Goal: Check status: Check status

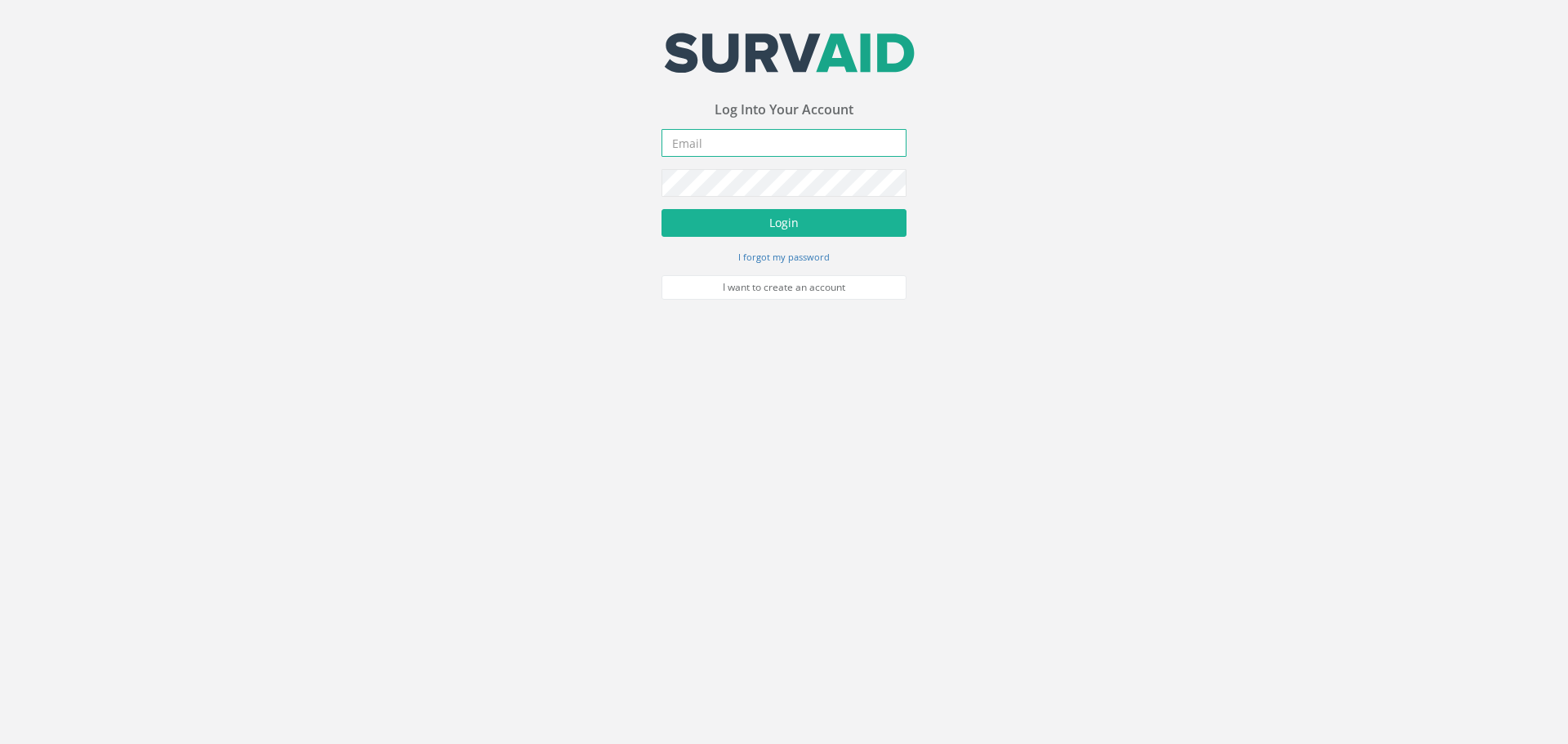
click at [773, 151] on input "email" at bounding box center [784, 142] width 245 height 27
type input "[EMAIL_ADDRESS][DOMAIN_NAME]"
click at [847, 225] on button "Login" at bounding box center [784, 222] width 245 height 27
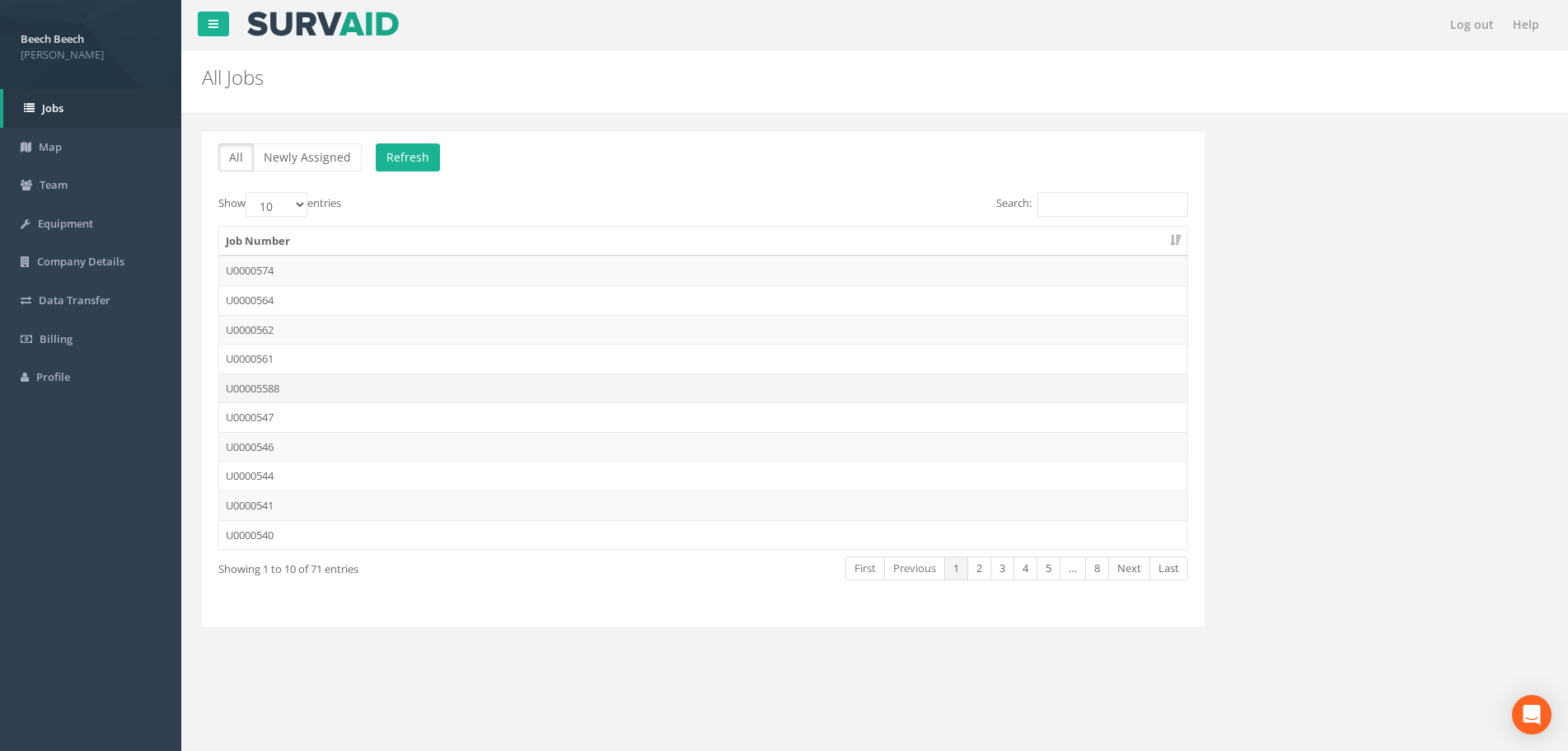
click at [268, 386] on td "U00005588" at bounding box center [703, 387] width 968 height 29
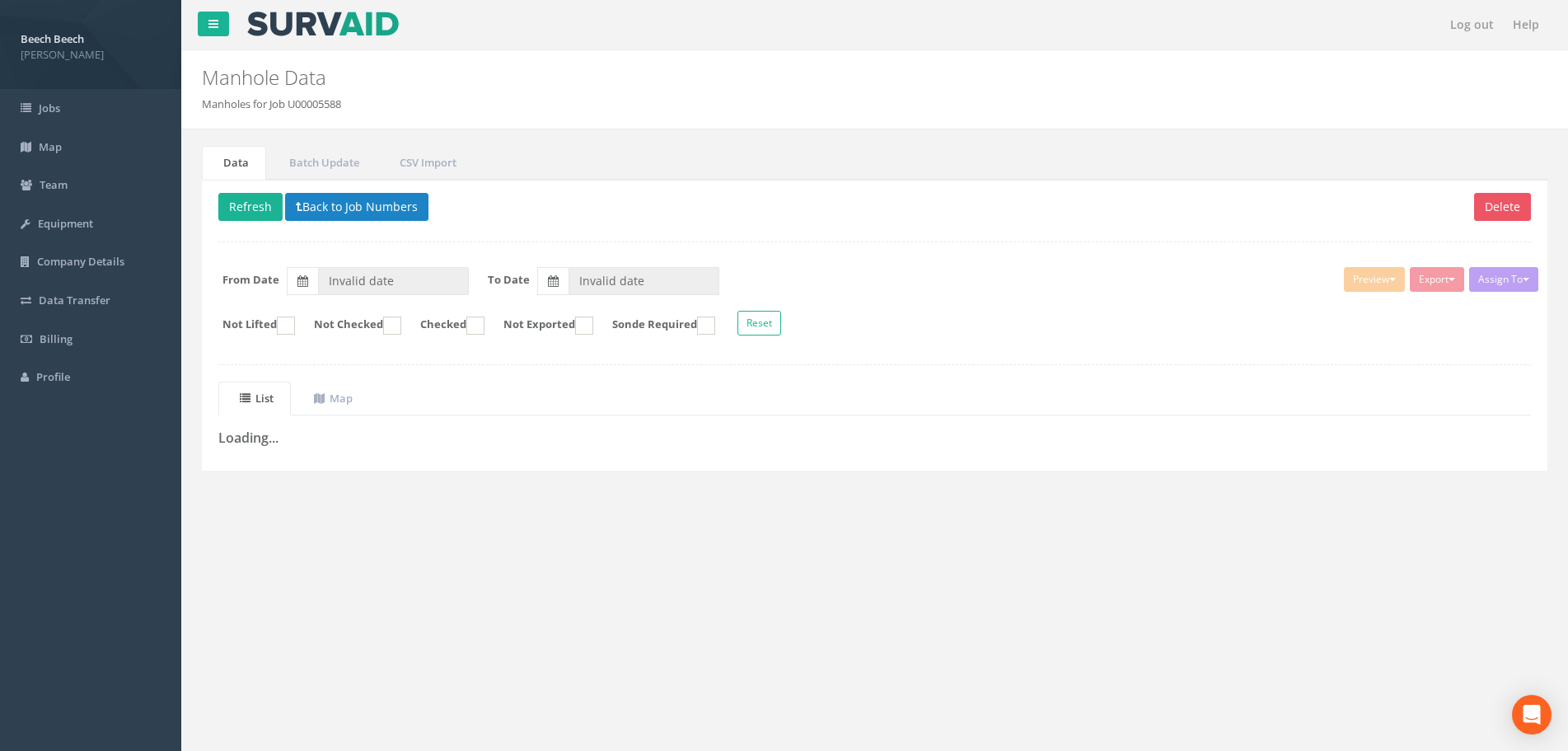
type input "[DATE]"
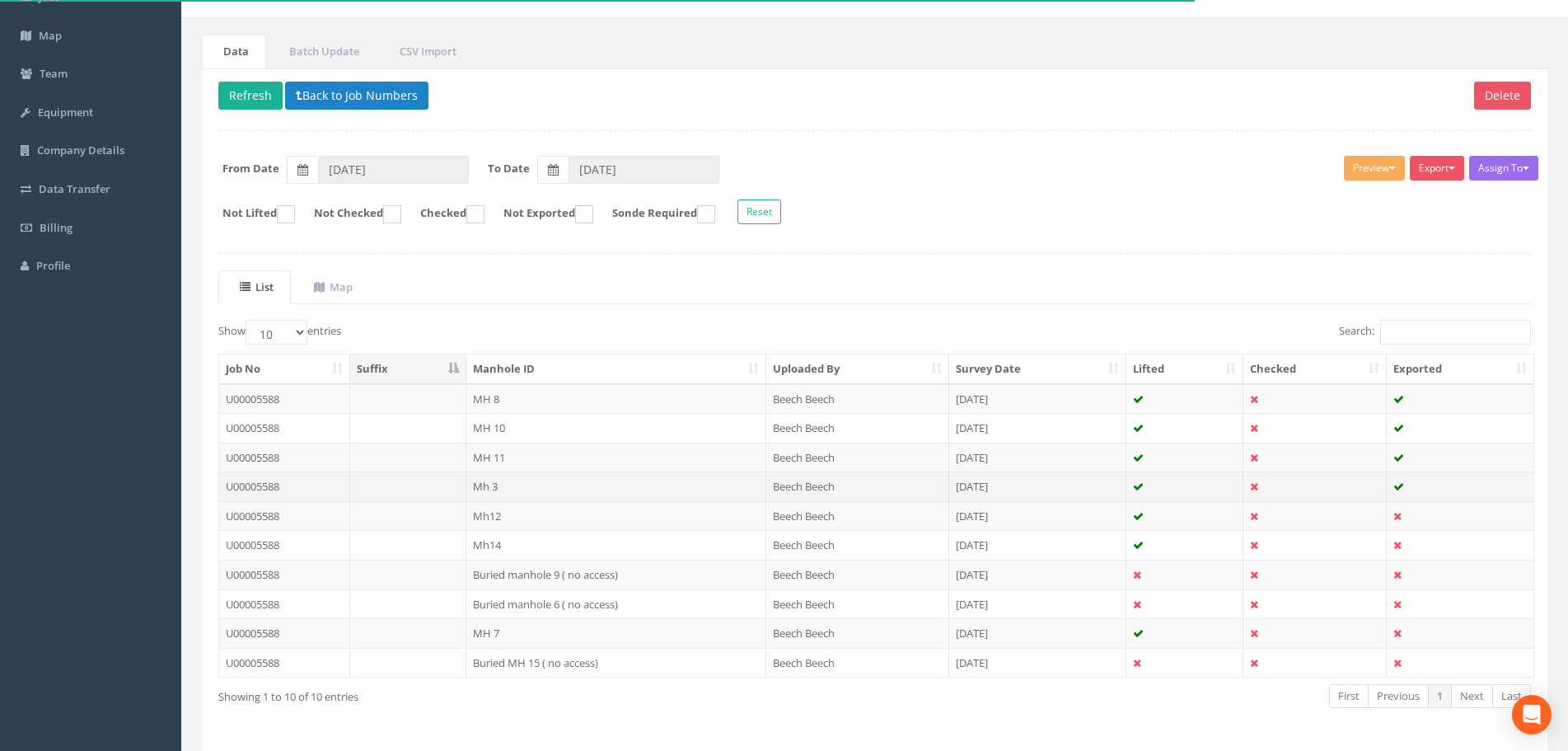
scroll to position [82, 0]
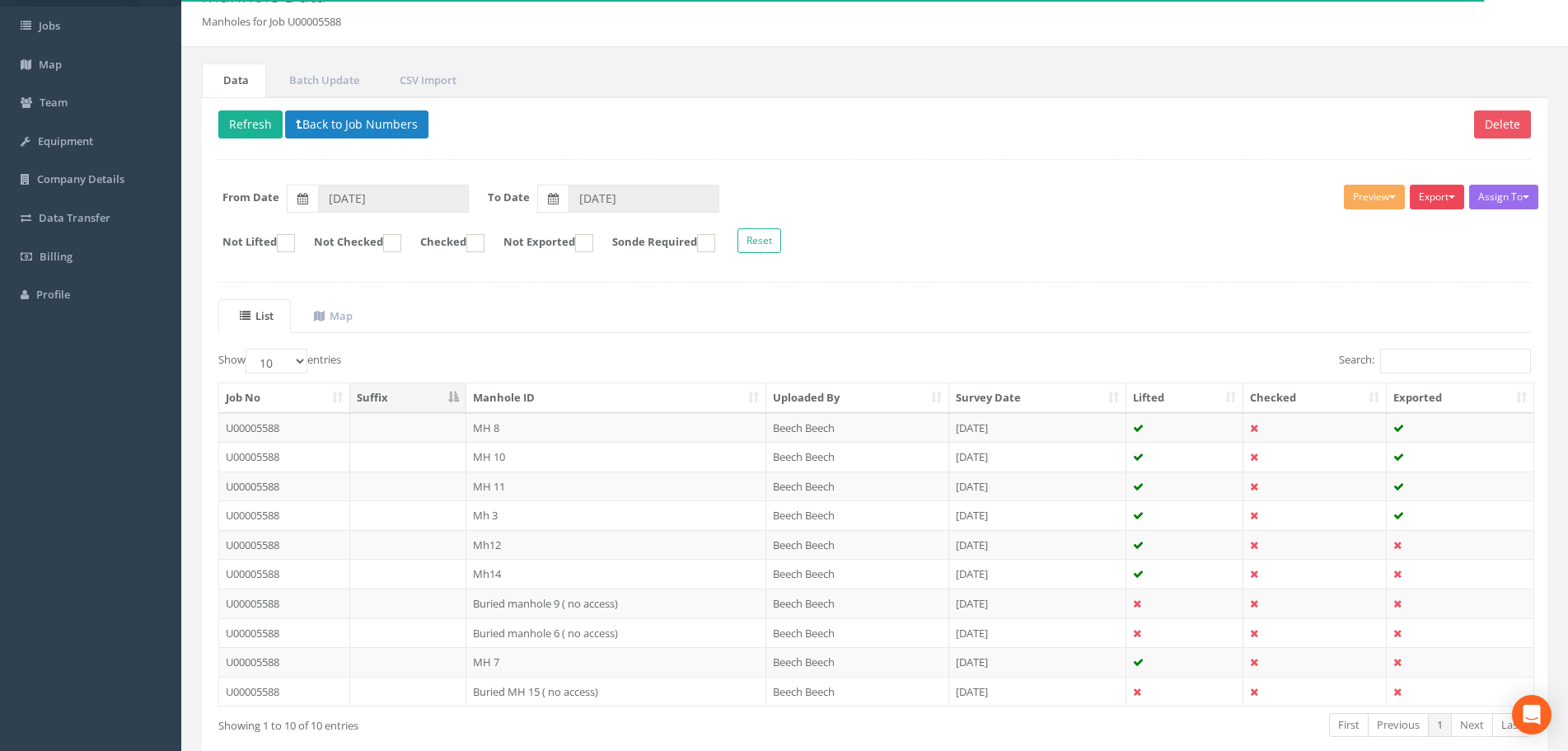
click at [1448, 196] on span "button" at bounding box center [1451, 197] width 7 height 3
click at [1422, 226] on link "LFP Manhole" at bounding box center [1395, 231] width 140 height 25
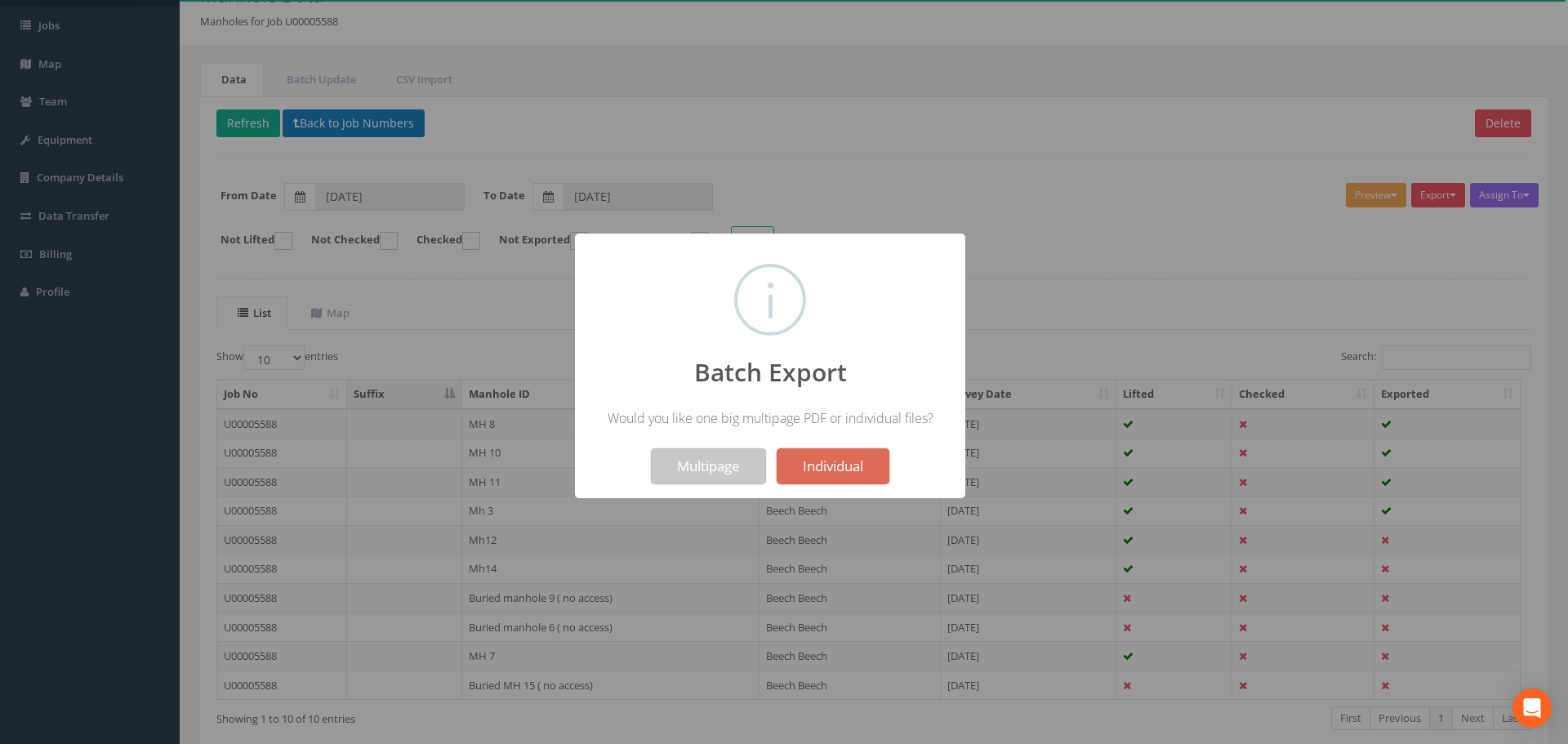
click at [691, 473] on button "Multipage" at bounding box center [709, 465] width 115 height 36
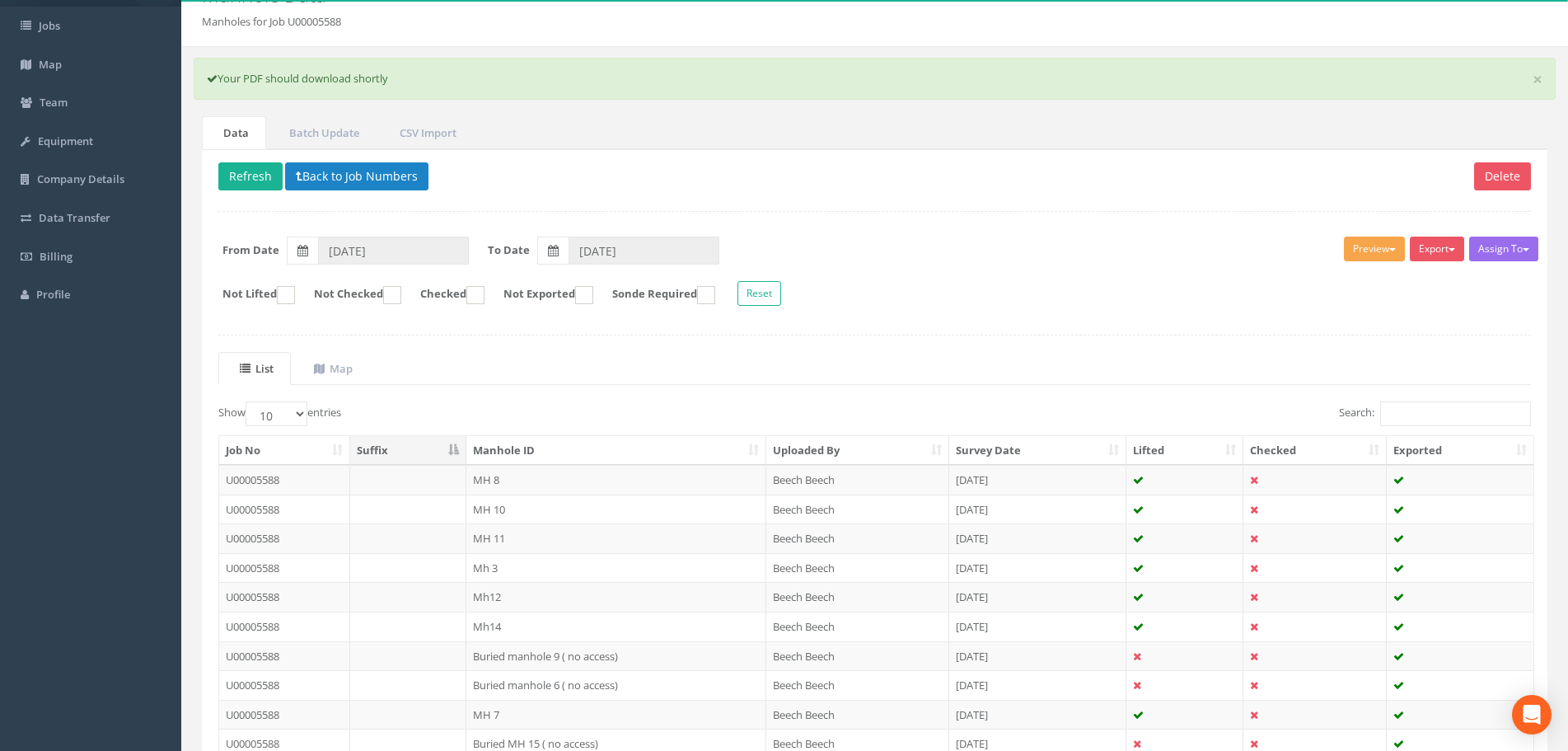
click at [1387, 251] on button "Preview" at bounding box center [1374, 249] width 61 height 24
click at [1357, 280] on link "LFP Manhole" at bounding box center [1343, 283] width 125 height 25
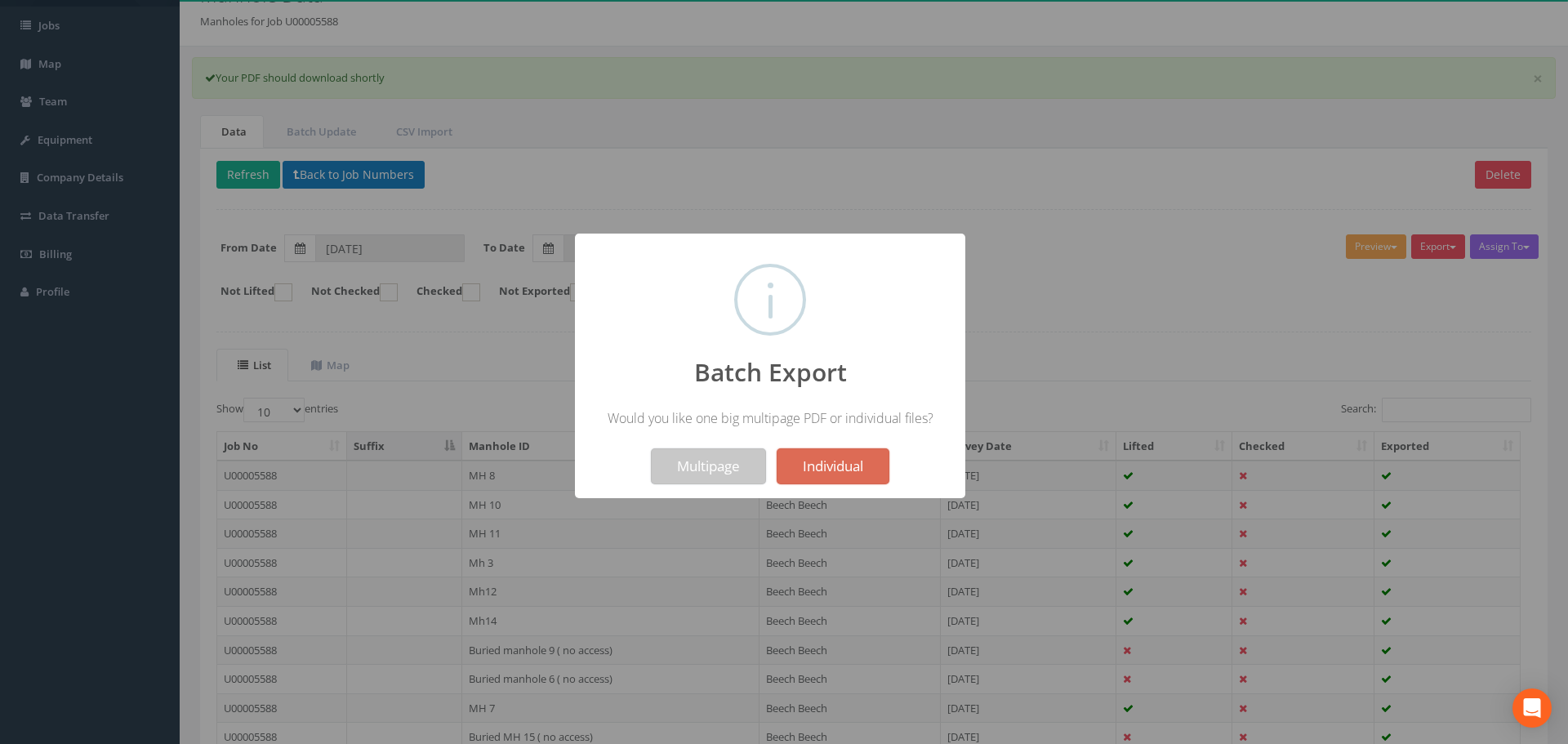
click at [717, 469] on button "Multipage" at bounding box center [709, 465] width 115 height 36
